Goal: Communication & Community: Answer question/provide support

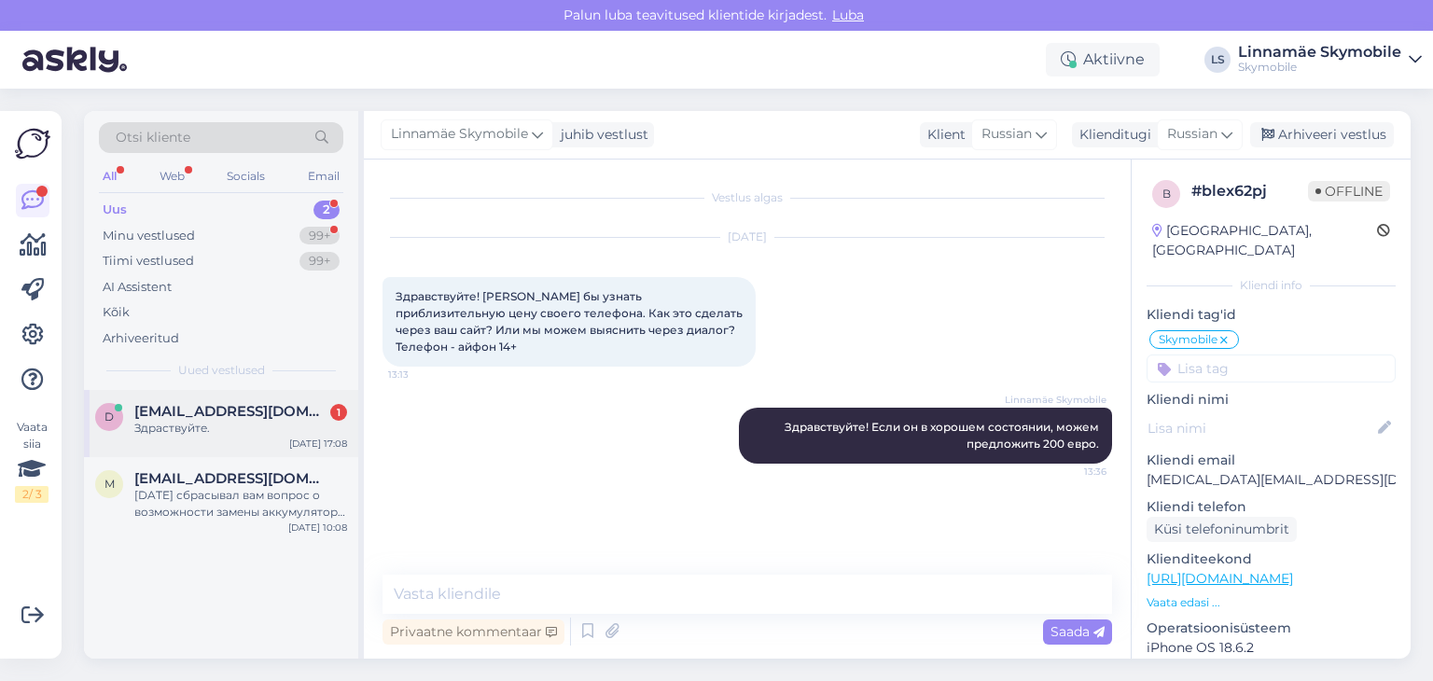
click at [239, 433] on div "Здраствуйте." at bounding box center [240, 428] width 213 height 17
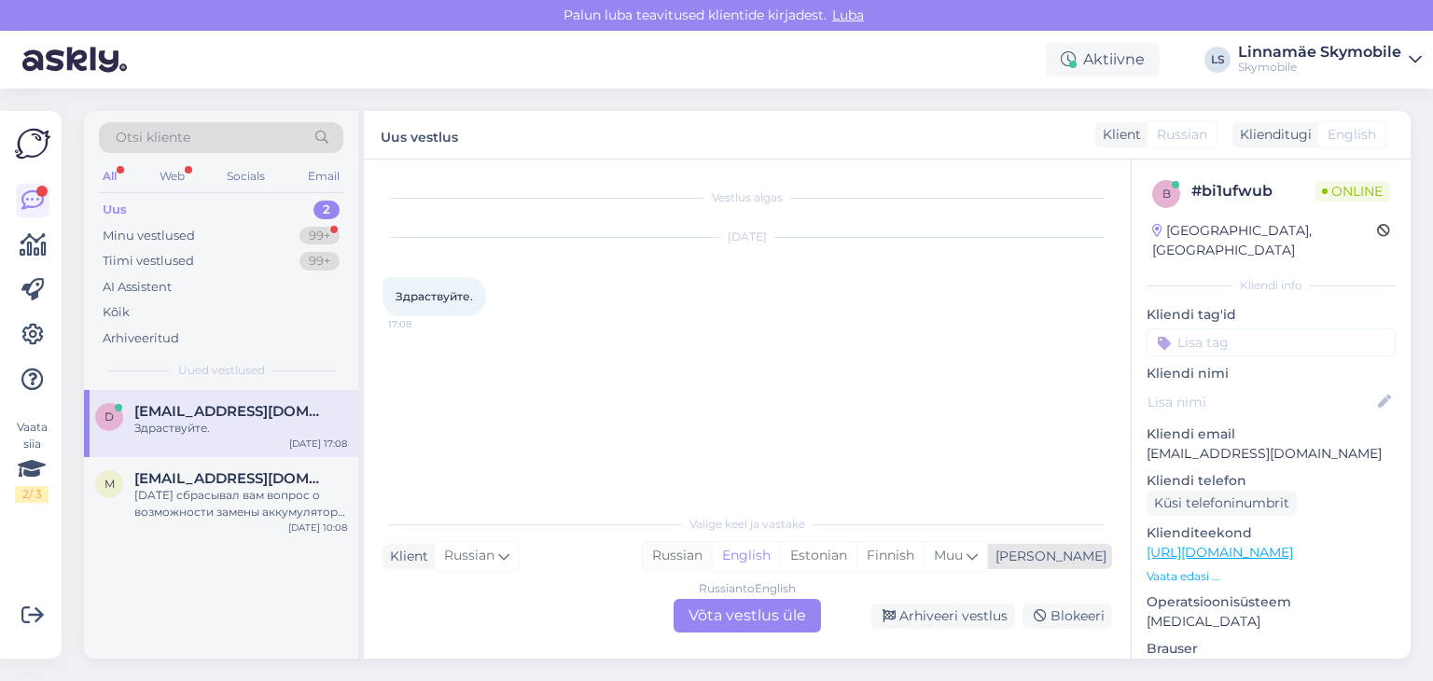
click at [712, 543] on div "Russian" at bounding box center [677, 556] width 69 height 28
click at [743, 624] on div "Russian to Russian Võta vestlus üle" at bounding box center [747, 616] width 147 height 34
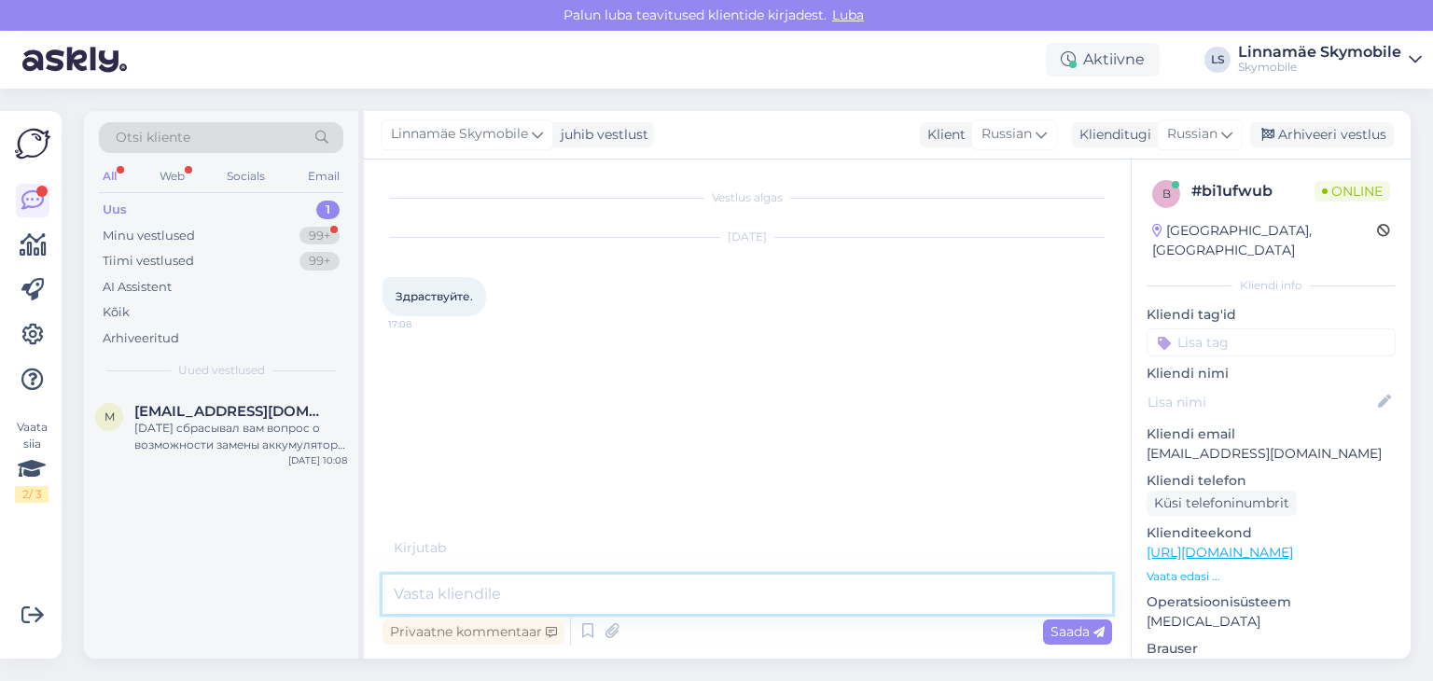
click at [709, 583] on textarea at bounding box center [748, 594] width 730 height 39
type textarea "P"
type textarea "Здравствуйте."
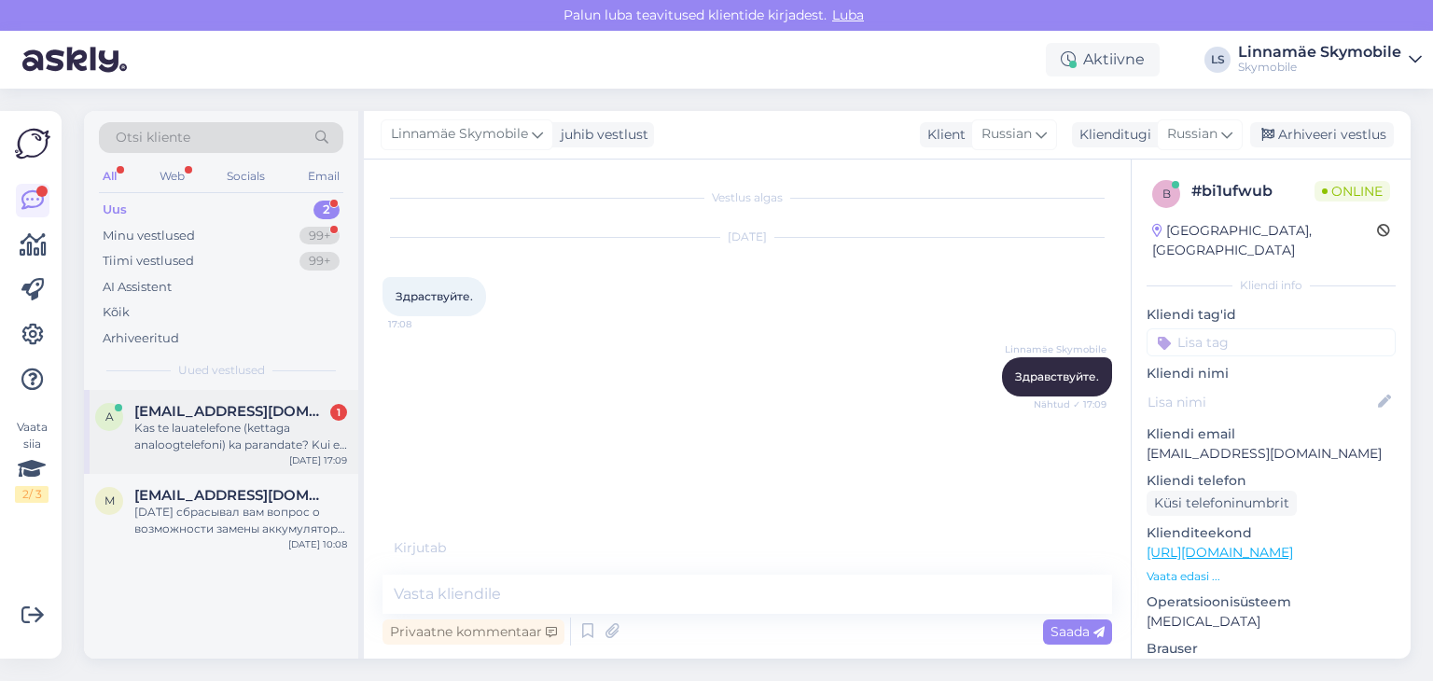
click at [232, 444] on div "Kas te lauatelefone (kettaga analoogtelefoni) ka parandate? Kui ei, siis oskate…" at bounding box center [240, 437] width 213 height 34
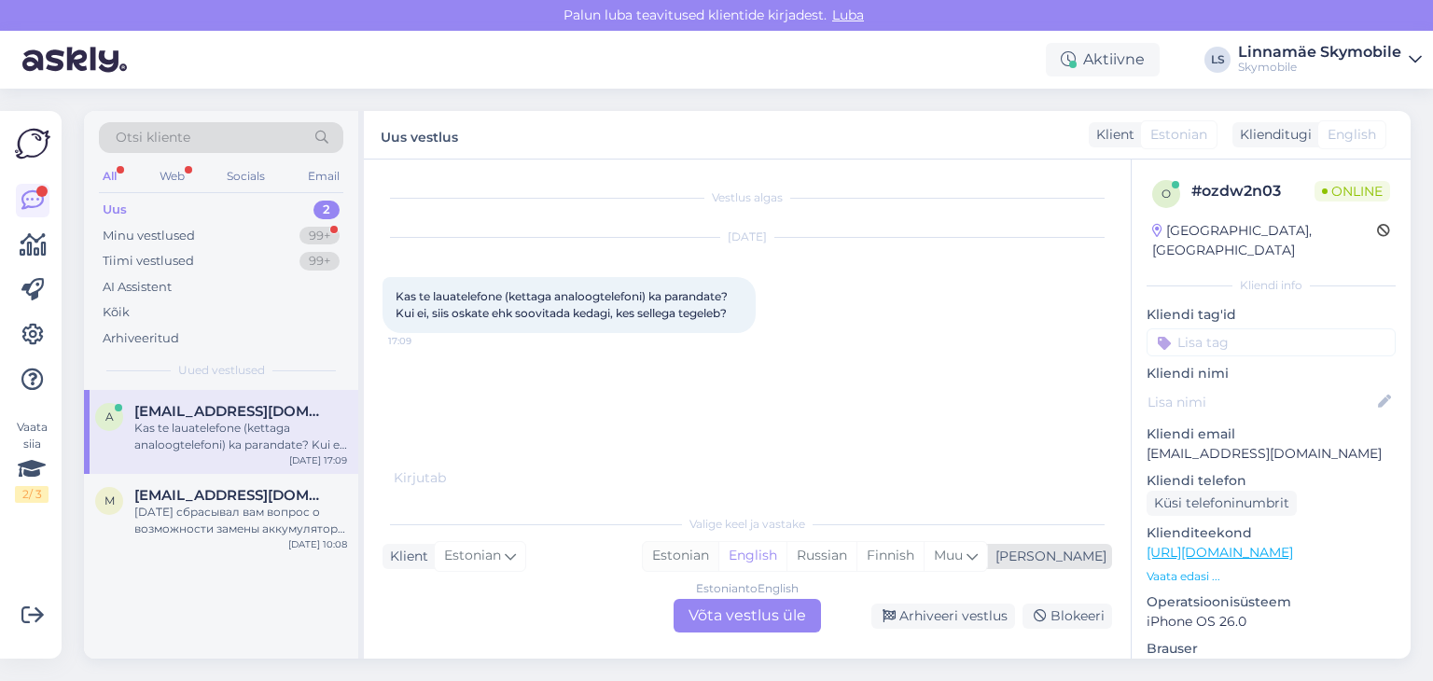
click at [718, 554] on div "Estonian" at bounding box center [681, 556] width 76 height 28
click at [731, 615] on div "Estonian to Estonian Võta vestlus üle" at bounding box center [747, 616] width 147 height 34
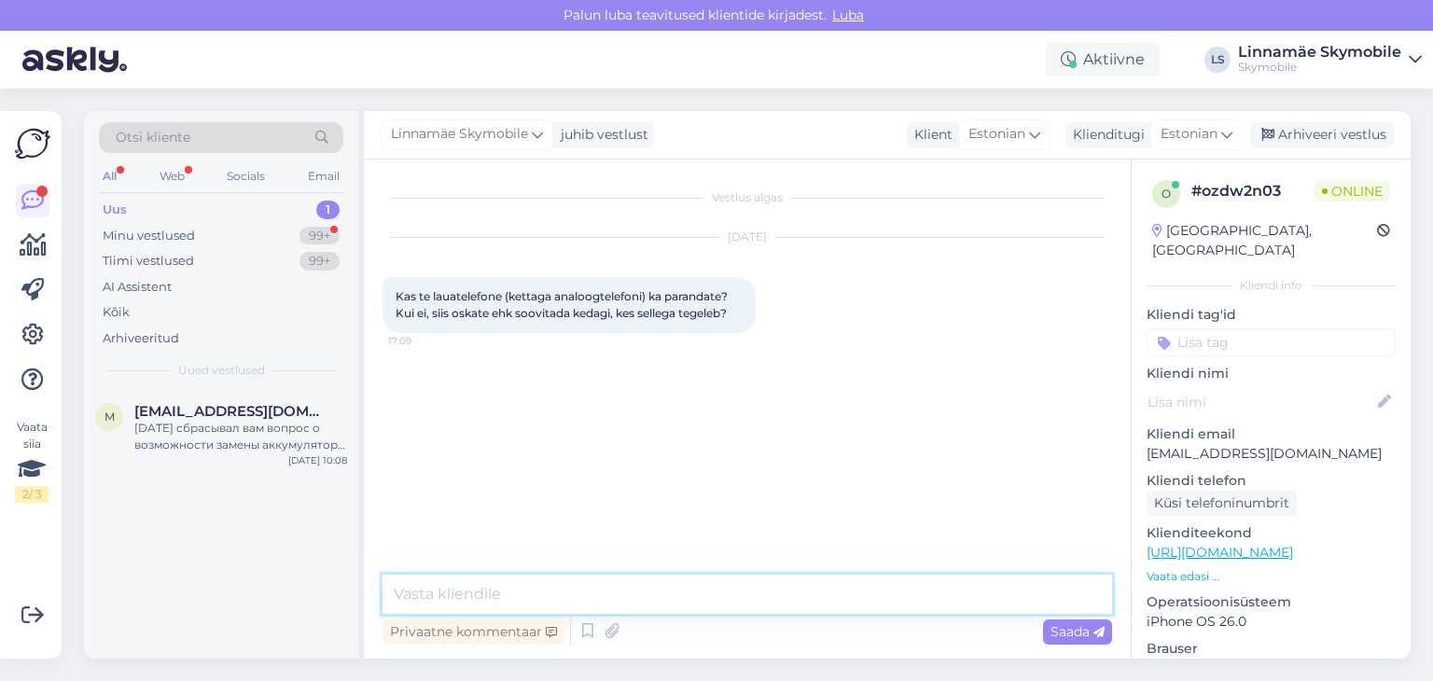
click at [672, 598] on textarea at bounding box center [748, 594] width 730 height 39
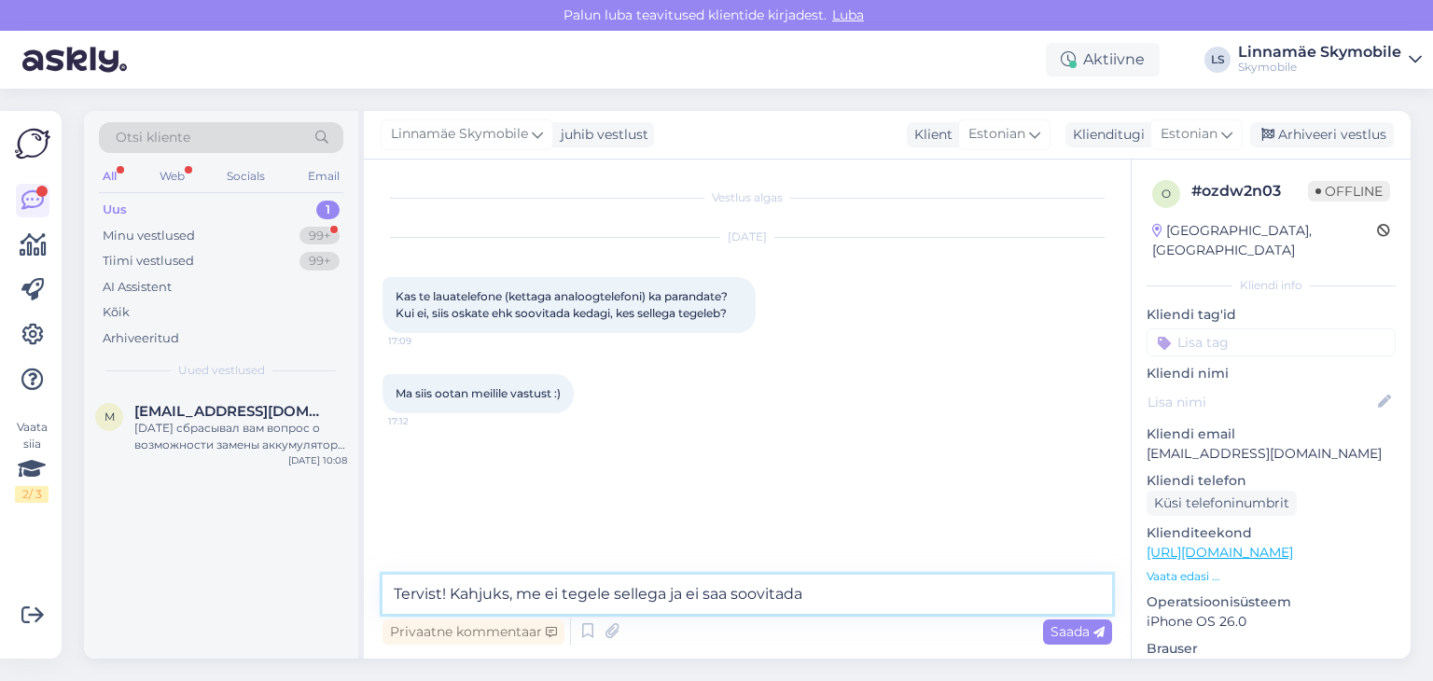
type textarea "Tervist! Kahjuks, me ei tegele sellega ja ei saa soovitada."
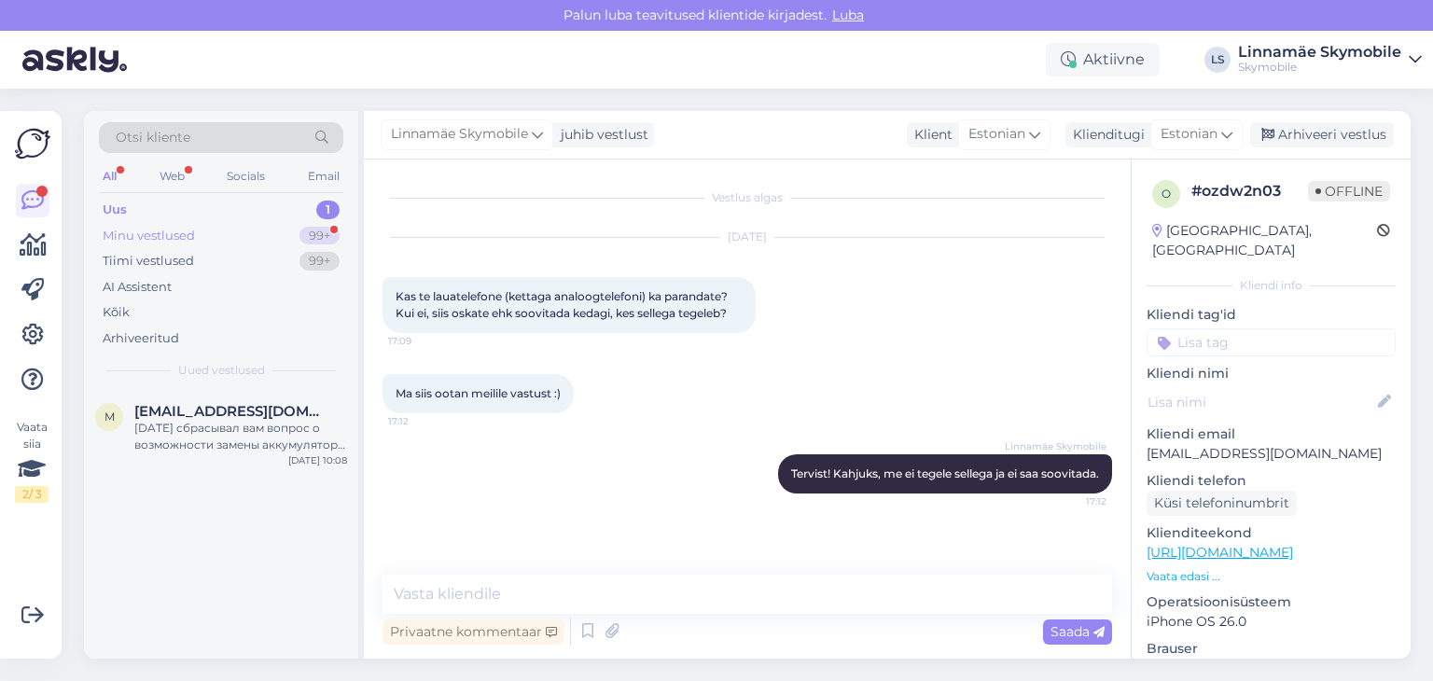
click at [138, 232] on div "Minu vestlused" at bounding box center [149, 236] width 92 height 19
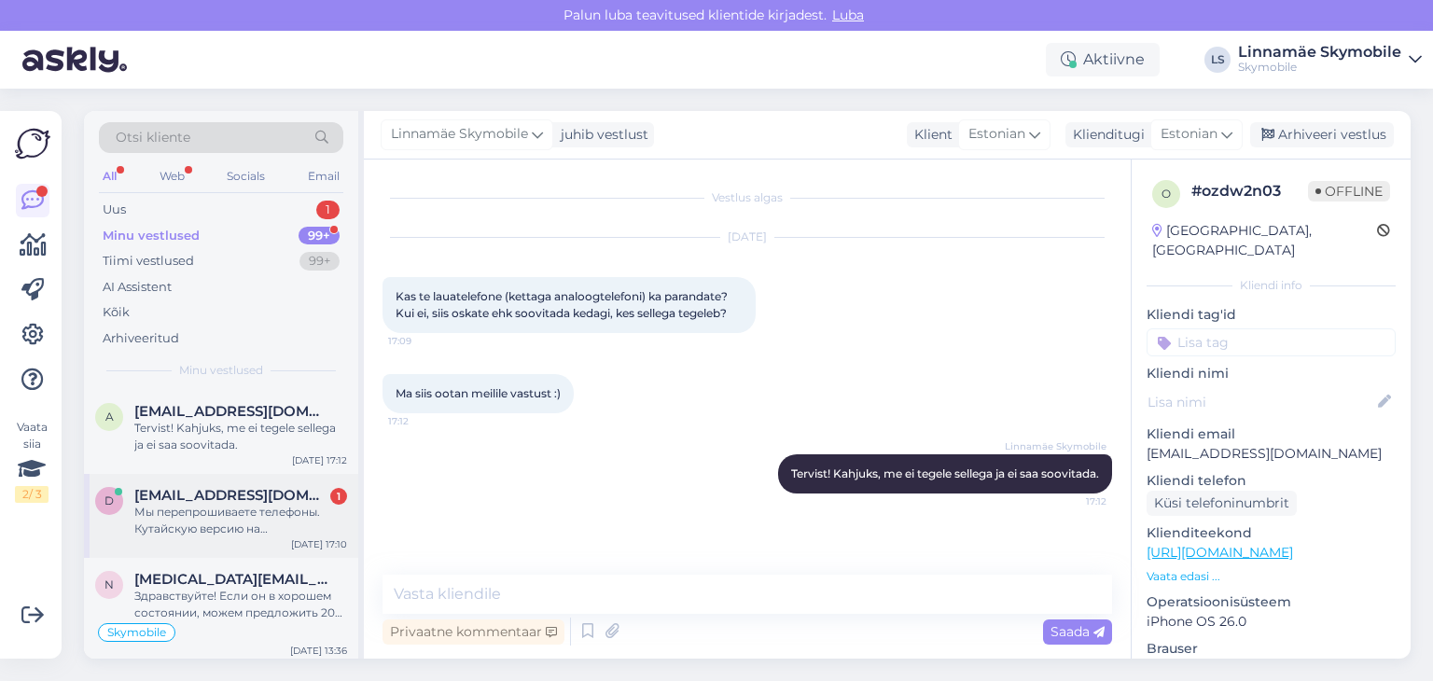
click at [191, 505] on div "Мы перепрошиваете телефоны. Кутайскую версию на европейскую?" at bounding box center [240, 521] width 213 height 34
